Goal: Find contact information: Find contact information

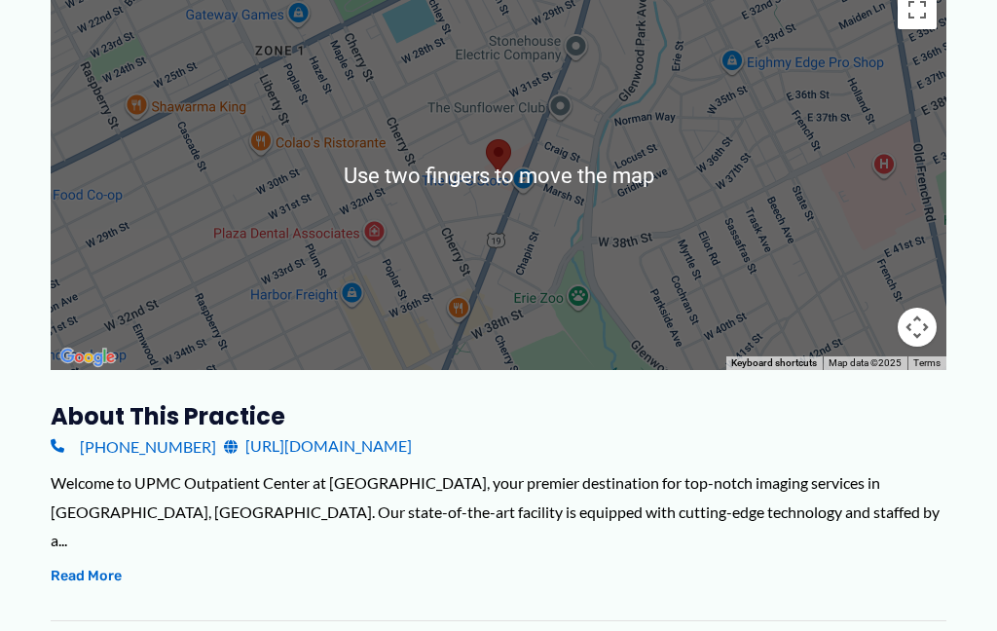
scroll to position [396, 0]
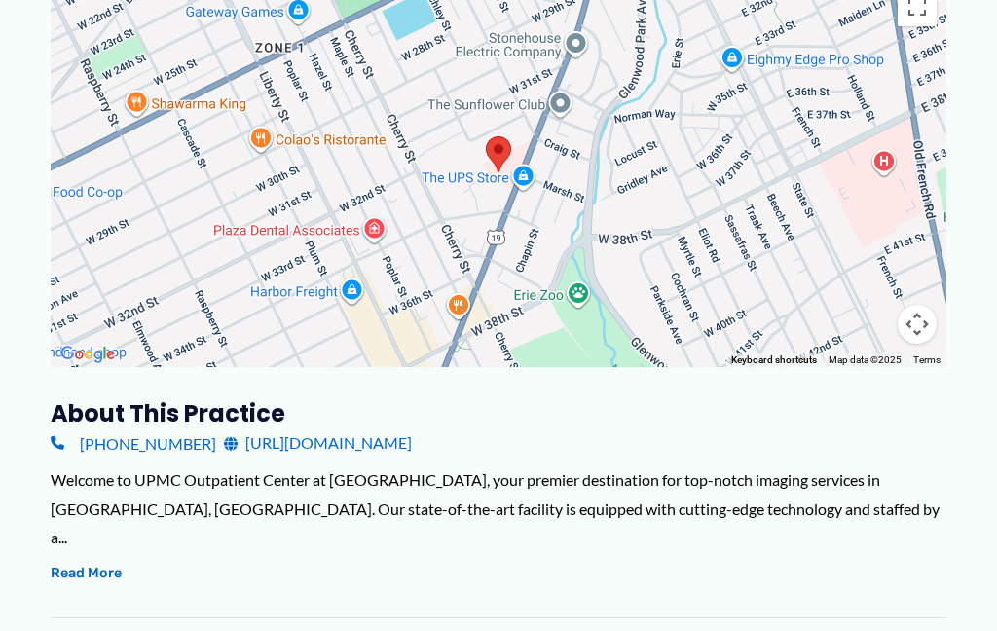
click at [91, 562] on button "Read More" at bounding box center [86, 573] width 71 height 23
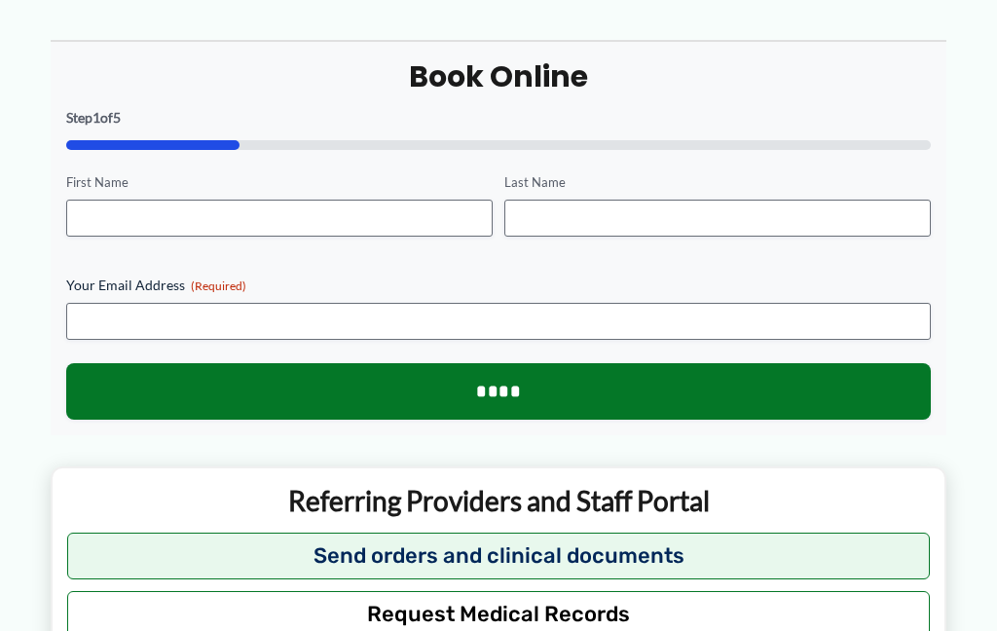
scroll to position [2382, 0]
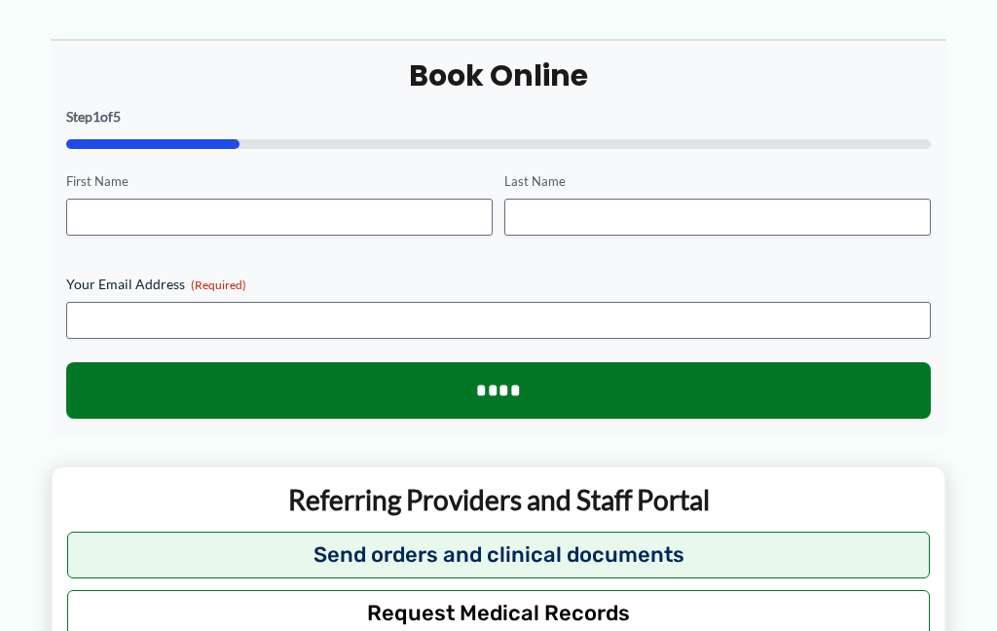
click at [820, 535] on button "Send orders and clinical documents" at bounding box center [498, 554] width 862 height 47
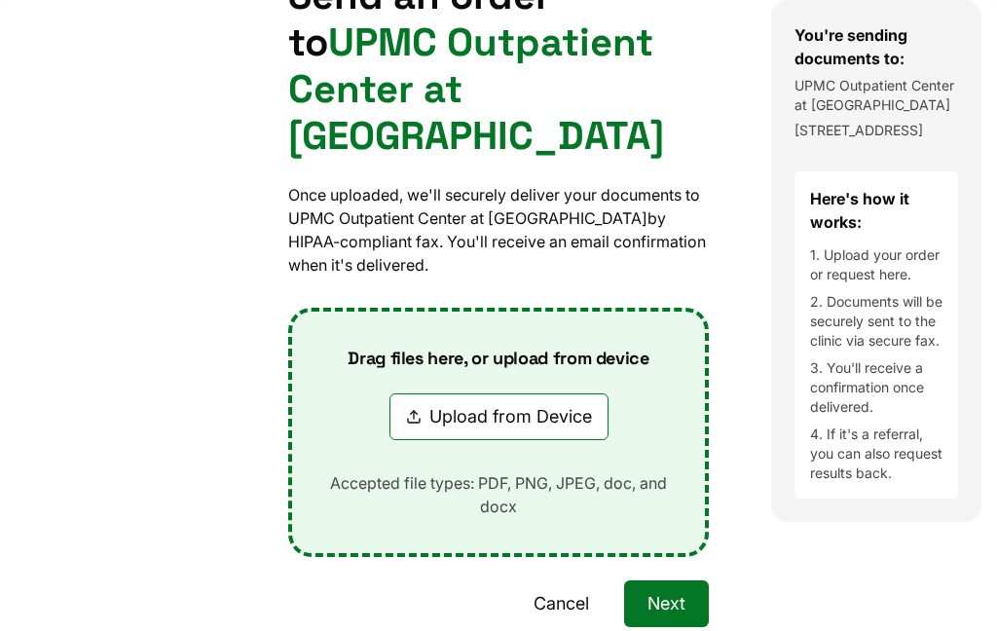
scroll to position [236, 0]
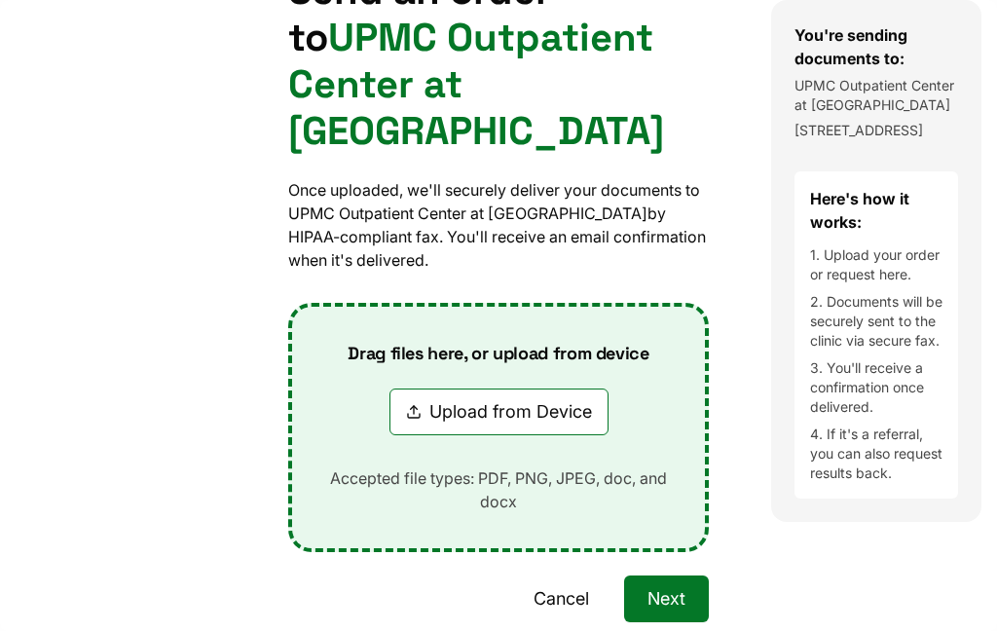
click at [576, 602] on button "Cancel" at bounding box center [561, 598] width 102 height 47
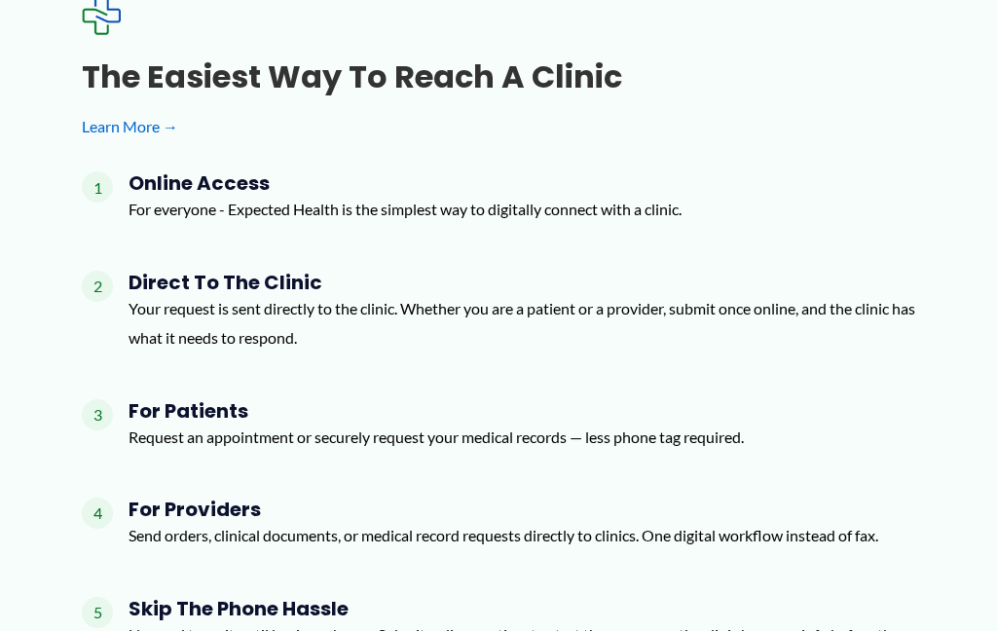
scroll to position [3553, 0]
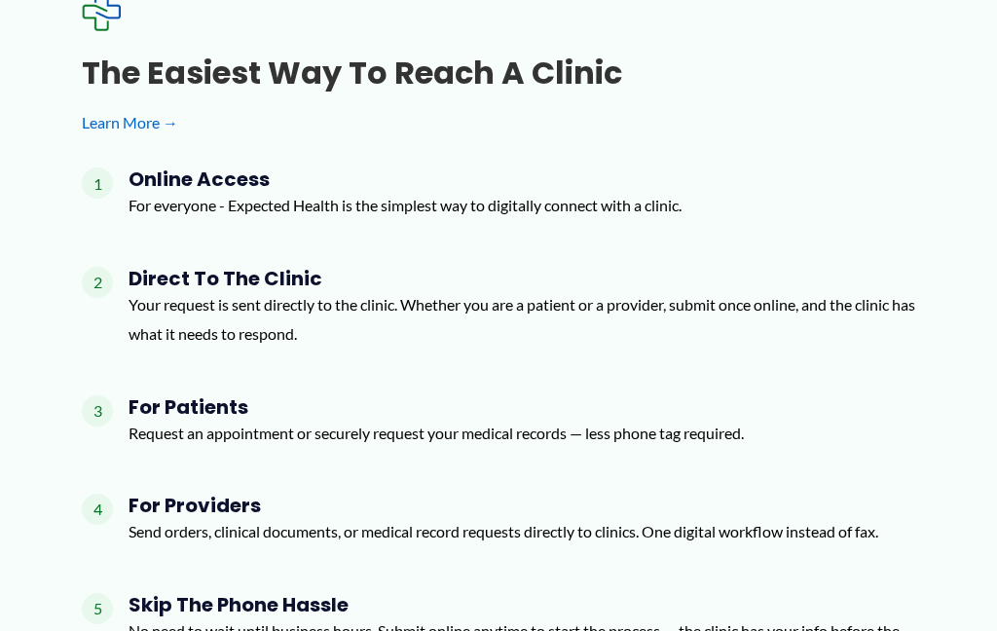
click at [829, 395] on div "3 For Patients Request an appointment or securely request your medical records …" at bounding box center [498, 429] width 833 height 68
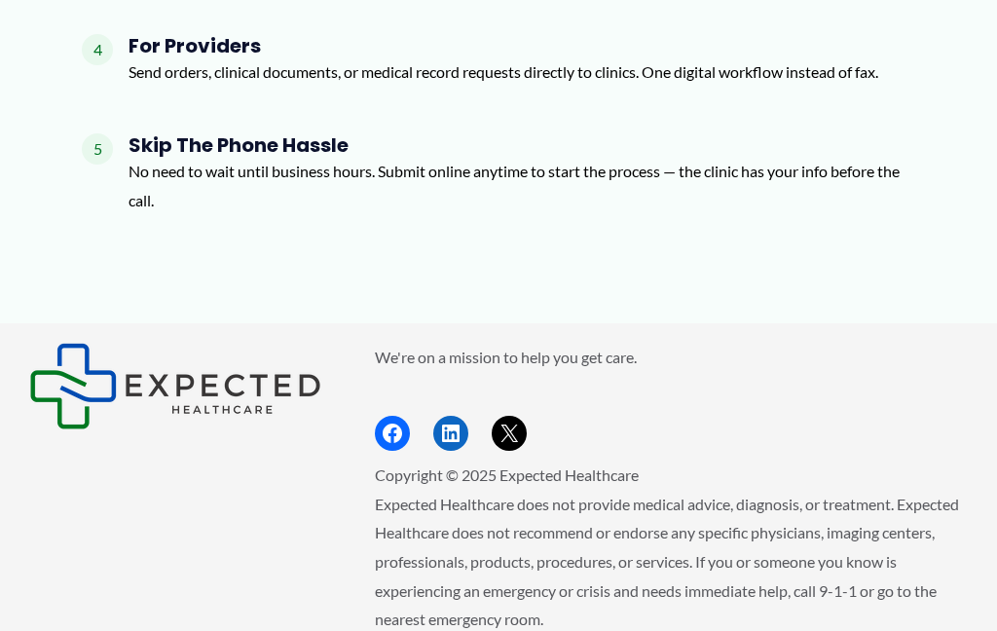
scroll to position [4091, 0]
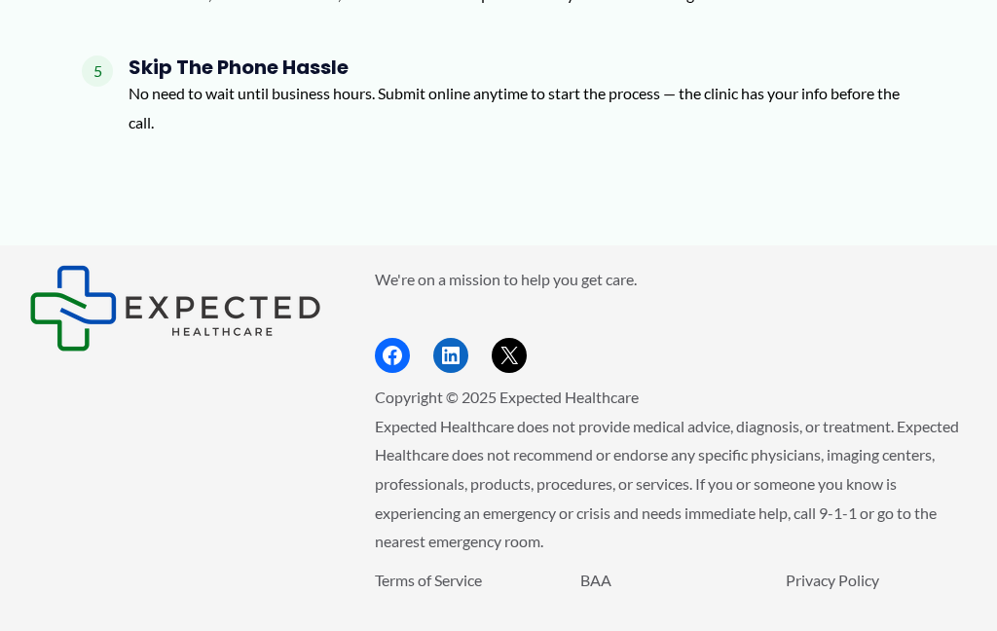
click at [967, 394] on div "We're on a mission to help you get care. Facebook LinkedIn X Copyright © 2025 E…" at bounding box center [498, 464] width 997 height 439
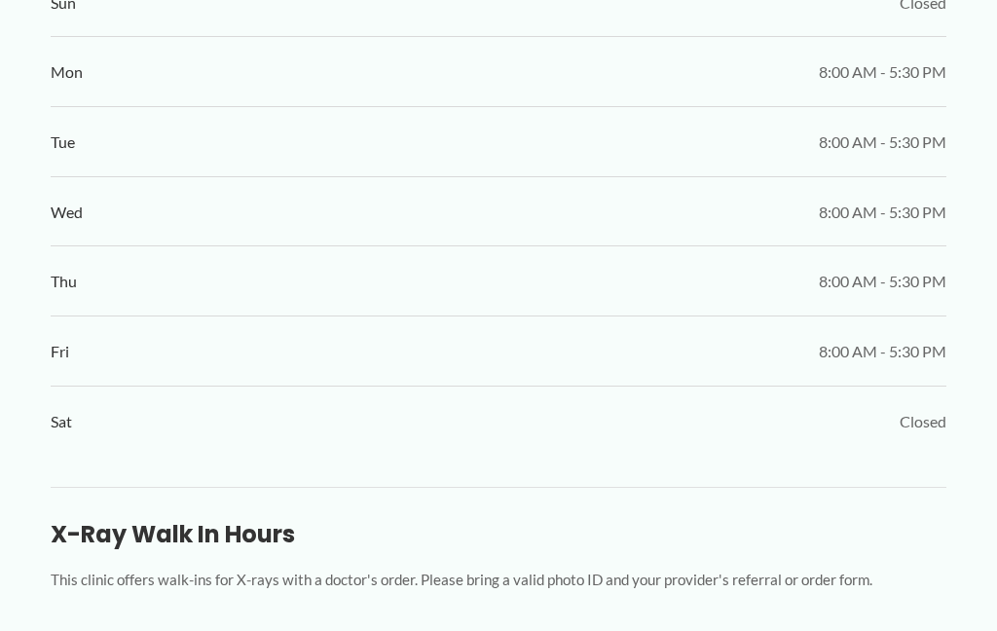
scroll to position [1396, 0]
